Goal: Information Seeking & Learning: Learn about a topic

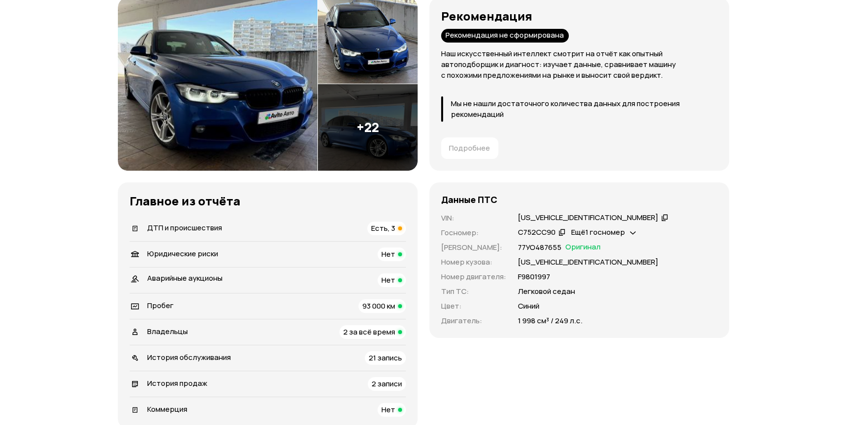
scroll to position [133, 0]
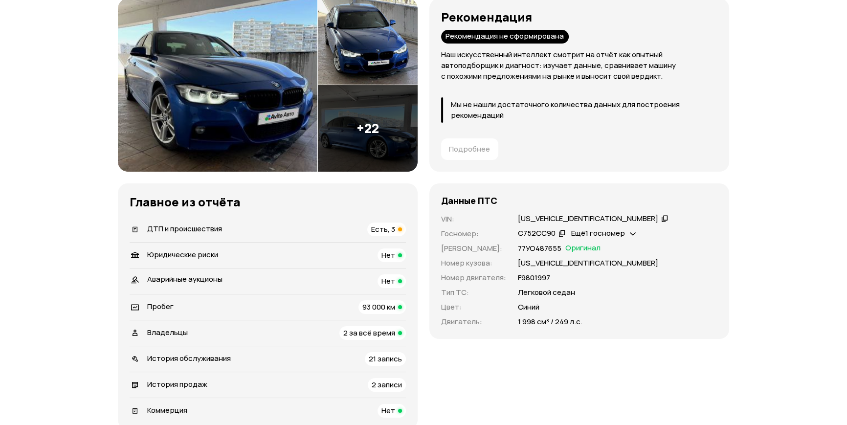
click at [258, 136] on img at bounding box center [218, 85] width 200 height 173
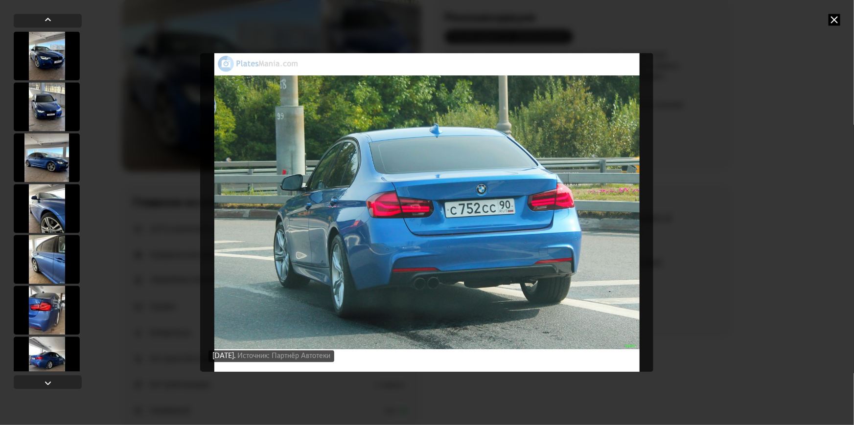
click at [704, 190] on div "[DATE] Источник: Авито [DATE] Источник: Авито [DATE] Источник: Авито [DATE] Ист…" at bounding box center [427, 212] width 854 height 425
click at [830, 18] on icon at bounding box center [834, 20] width 12 height 12
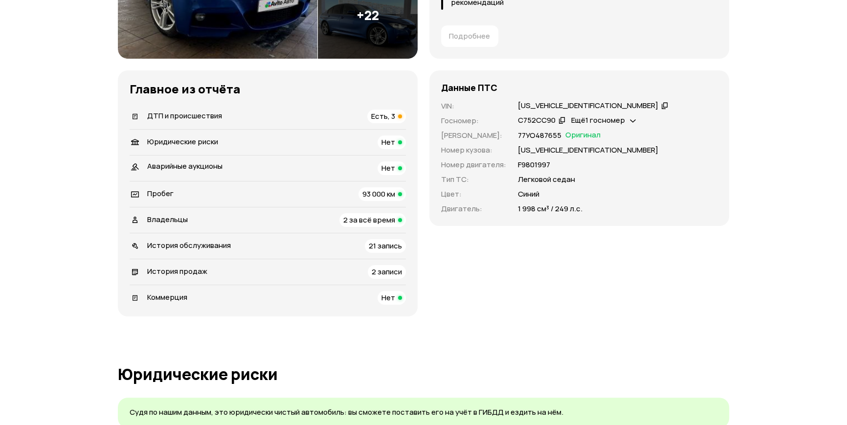
scroll to position [267, 0]
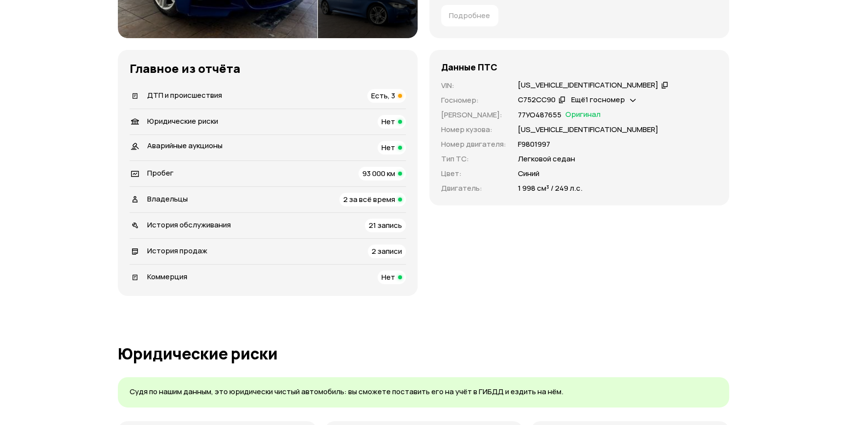
click at [208, 93] on span "ДТП и происшествия" at bounding box center [184, 95] width 75 height 10
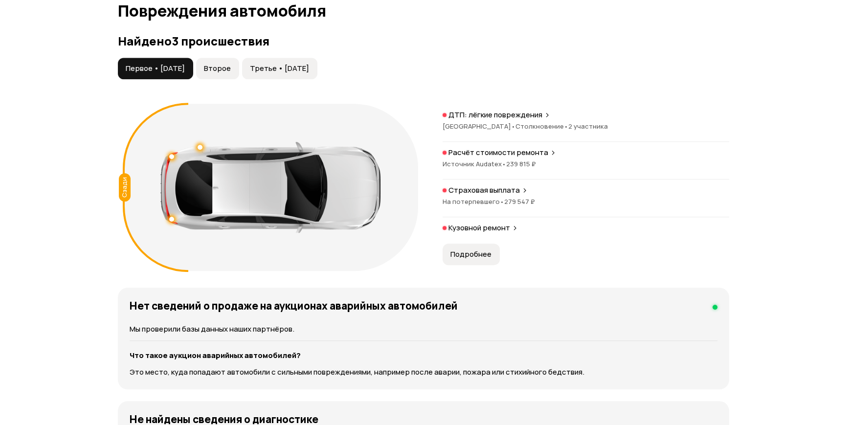
scroll to position [995, 0]
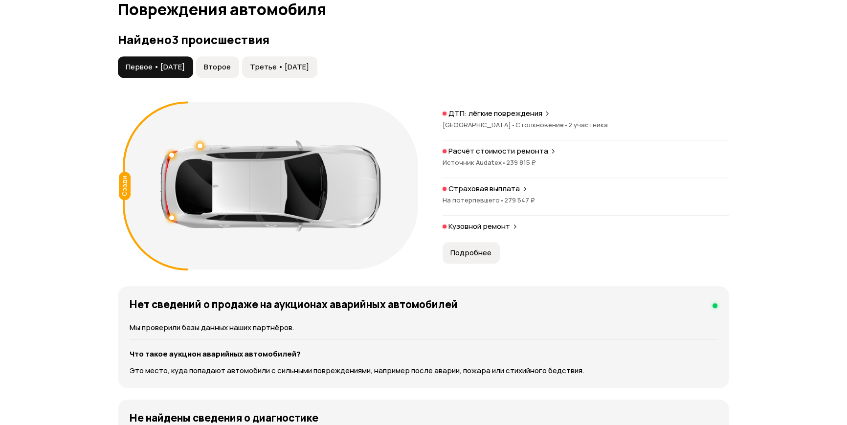
click at [231, 71] on span "Второе" at bounding box center [217, 67] width 27 height 10
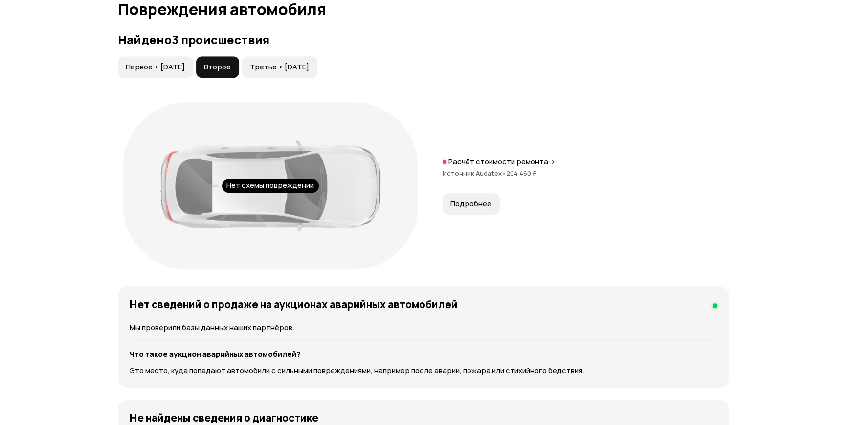
click at [272, 67] on span "Третье • [DATE]" at bounding box center [279, 67] width 59 height 10
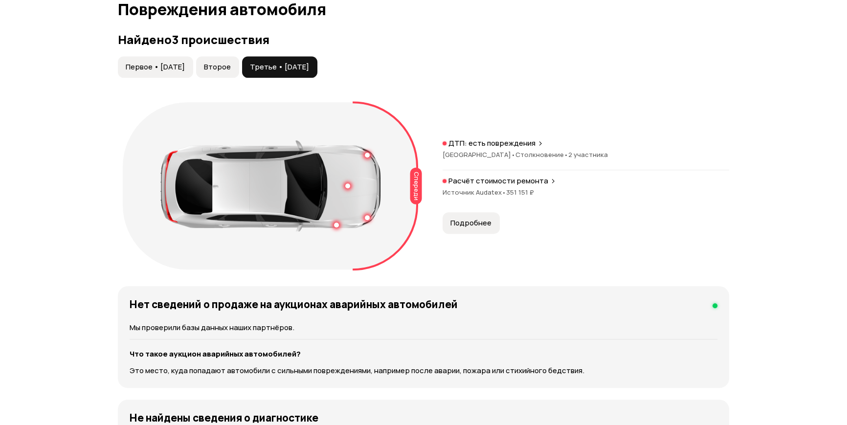
click at [220, 68] on span "Второе" at bounding box center [217, 67] width 27 height 10
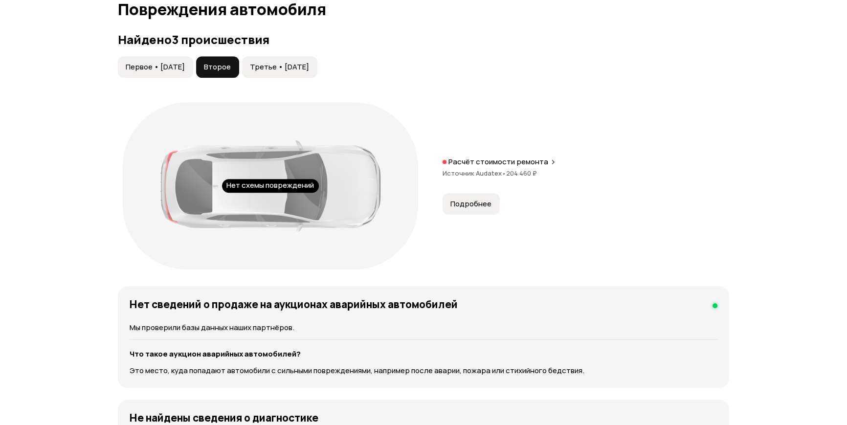
click at [185, 65] on span "Первое • [DATE]" at bounding box center [155, 67] width 59 height 10
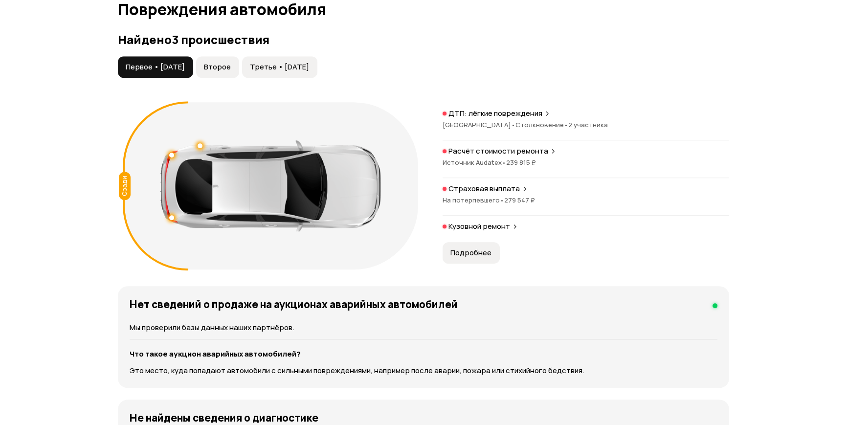
click at [516, 223] on icon at bounding box center [515, 227] width 6 height 8
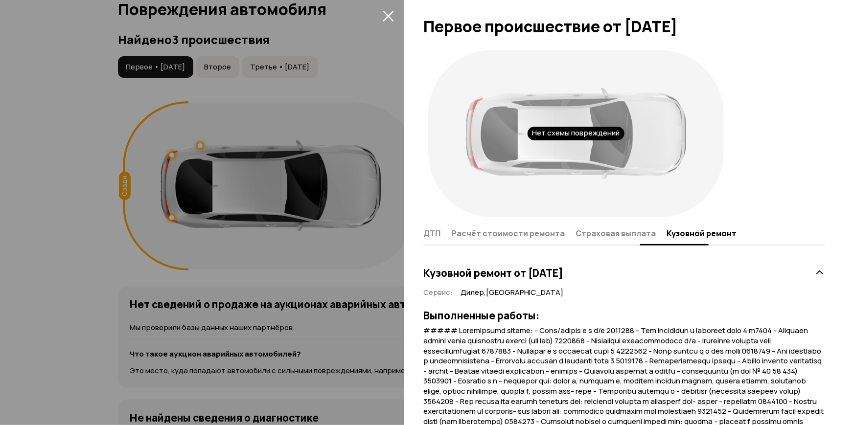
click at [554, 242] on button "Расчёт стоимости ремонта" at bounding box center [510, 233] width 124 height 19
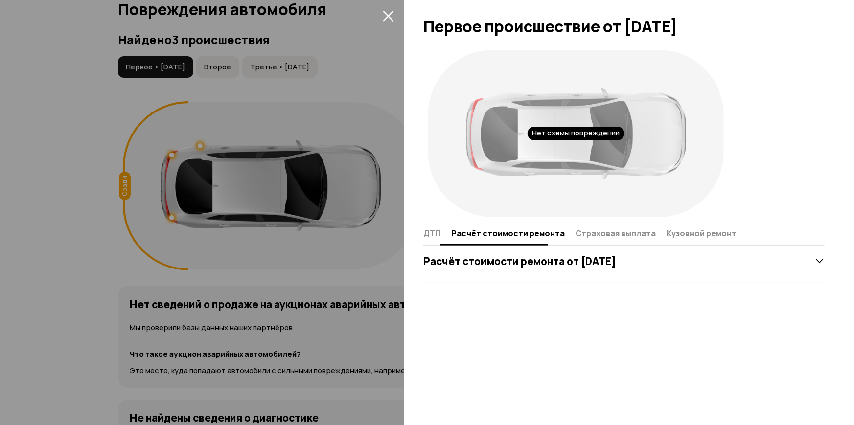
click at [435, 235] on span "ДТП" at bounding box center [431, 233] width 17 height 10
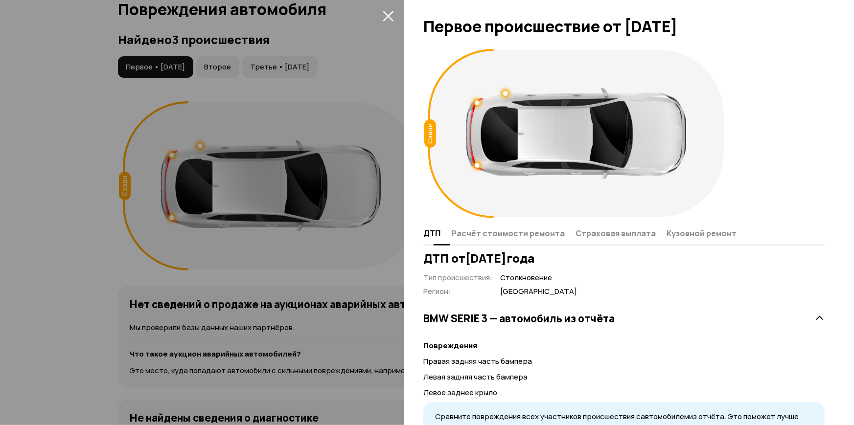
click at [585, 226] on button "Страховая выплата" at bounding box center [617, 233] width 91 height 19
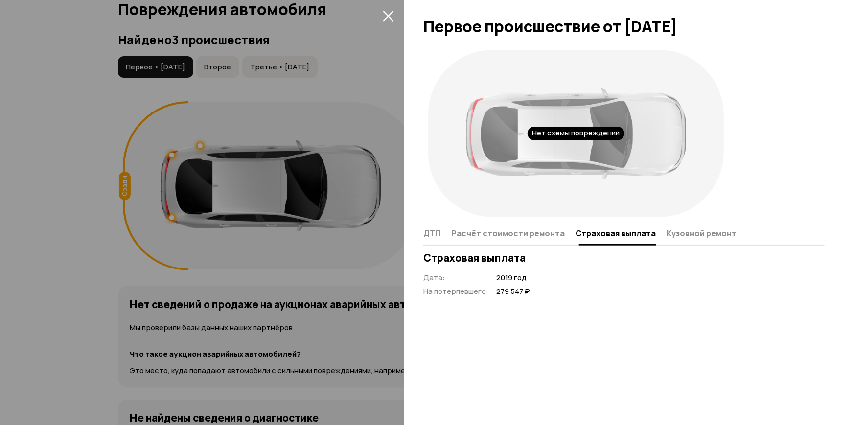
click at [668, 237] on span "Кузовной ремонт" at bounding box center [701, 233] width 70 height 10
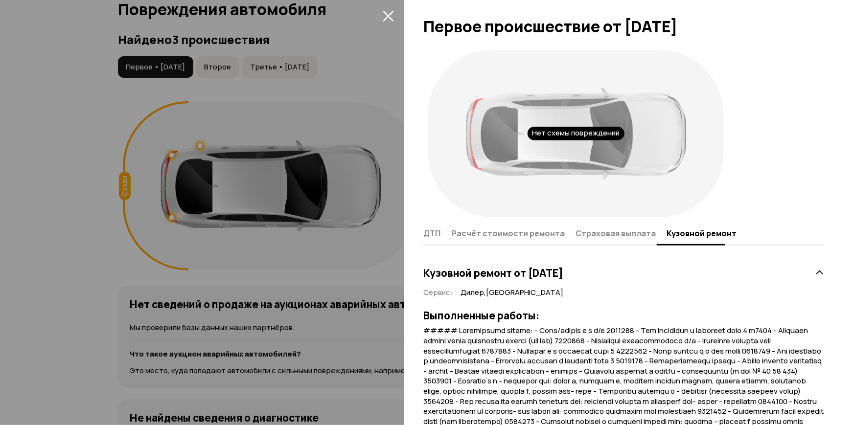
click at [551, 137] on div "Нет схемы повреждений" at bounding box center [575, 134] width 97 height 14
click at [434, 237] on span "ДТП" at bounding box center [431, 233] width 17 height 10
click at [375, 192] on div at bounding box center [427, 212] width 854 height 425
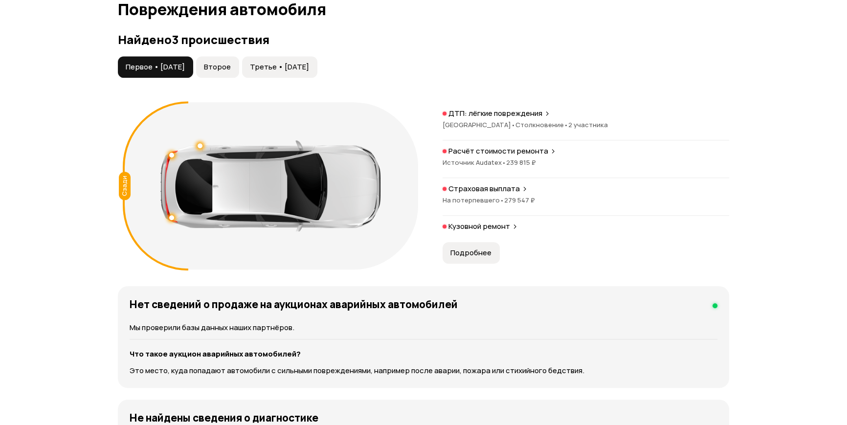
drag, startPoint x: 231, startPoint y: 65, endPoint x: 250, endPoint y: 75, distance: 21.2
click at [231, 66] on span "Второе" at bounding box center [217, 67] width 27 height 10
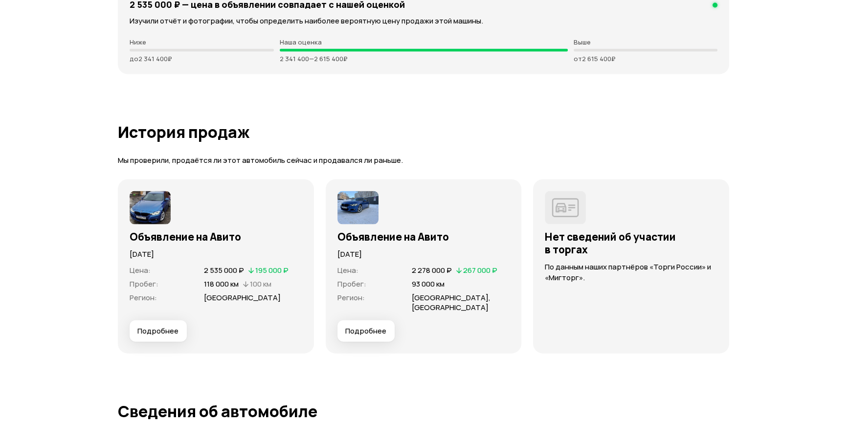
scroll to position [2597, 0]
drag, startPoint x: 244, startPoint y: 281, endPoint x: 219, endPoint y: 288, distance: 26.2
click at [221, 289] on dl "Цена : 2 535 000 ₽   195 000 ₽ Пробег : 118 000 км   100 км Регион : [GEOGRAPHI…" at bounding box center [216, 283] width 173 height 37
click at [210, 284] on span "118 000 км" at bounding box center [221, 283] width 35 height 10
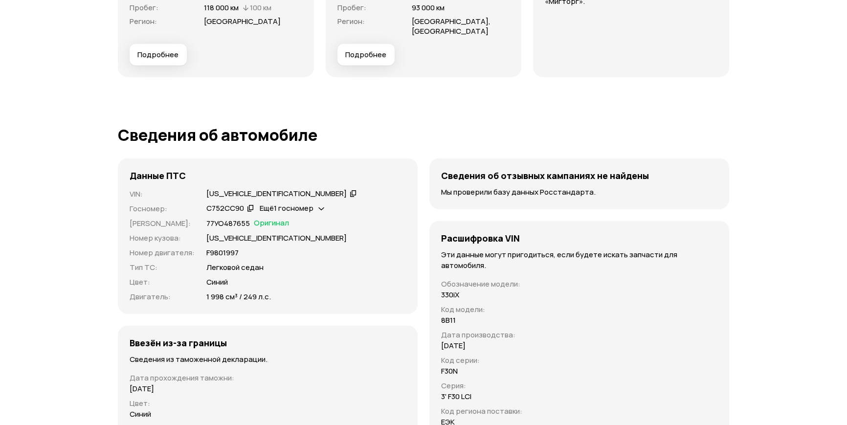
scroll to position [2997, 0]
